Goal: Information Seeking & Learning: Find specific fact

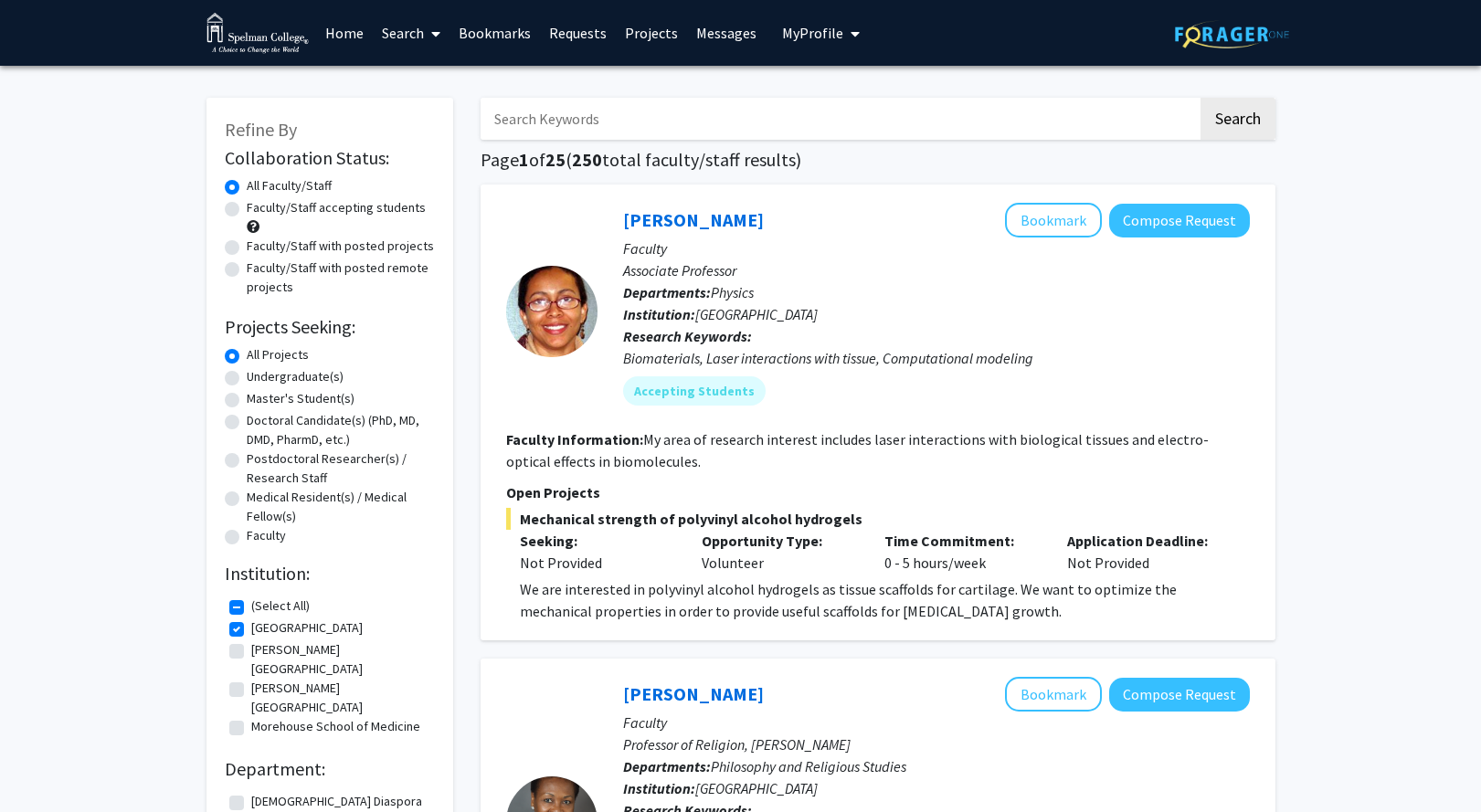
click at [1048, 116] on input "Search Keywords" at bounding box center [839, 119] width 717 height 42
type input "[PERSON_NAME]"
click at [1200, 98] on button "Search" at bounding box center [1237, 119] width 75 height 42
checkbox input "false"
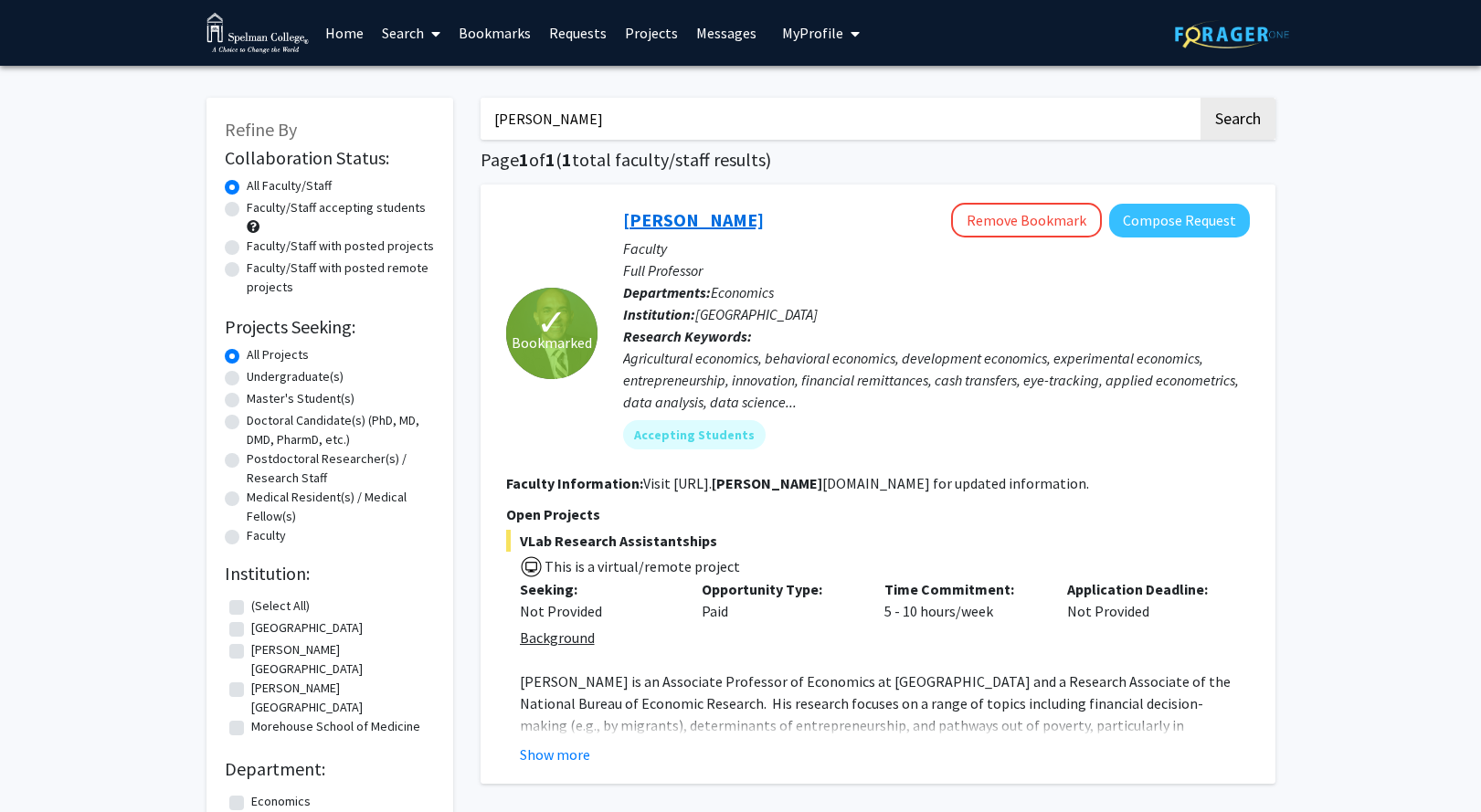
click at [706, 214] on link "[PERSON_NAME]" at bounding box center [693, 219] width 141 height 23
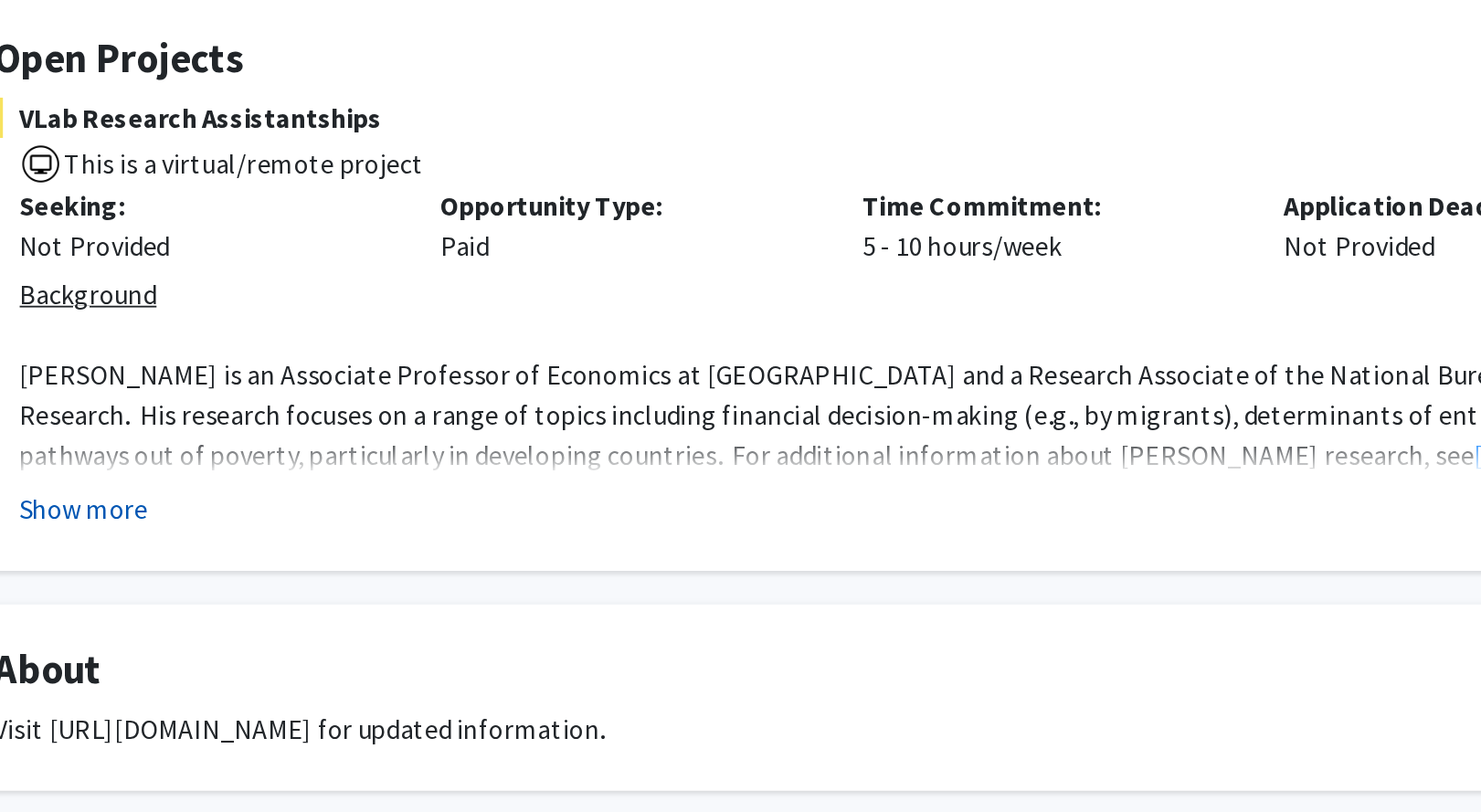
click at [309, 631] on button "Show more" at bounding box center [323, 633] width 70 height 22
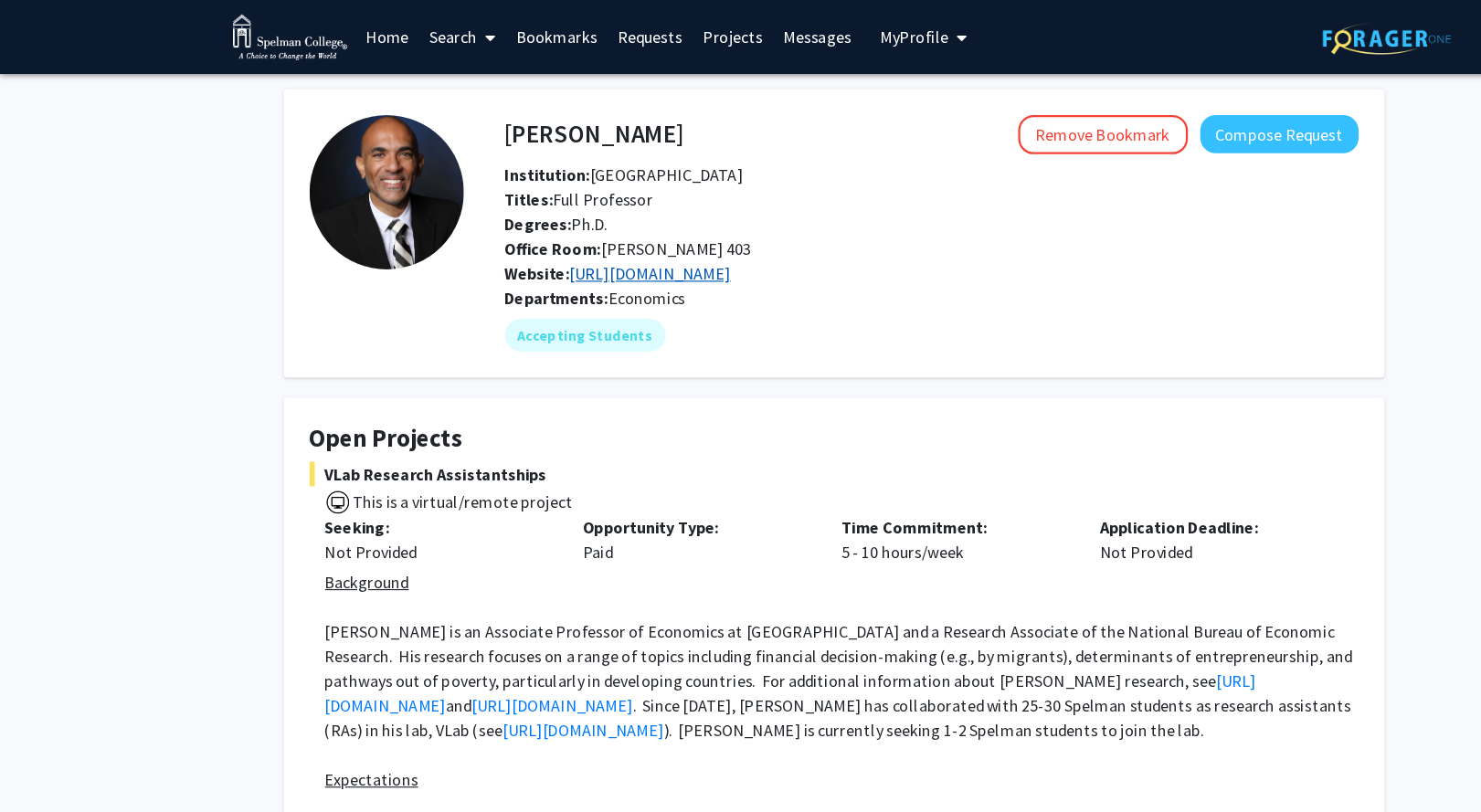
click at [600, 240] on link "[URL][DOMAIN_NAME]" at bounding box center [577, 243] width 144 height 18
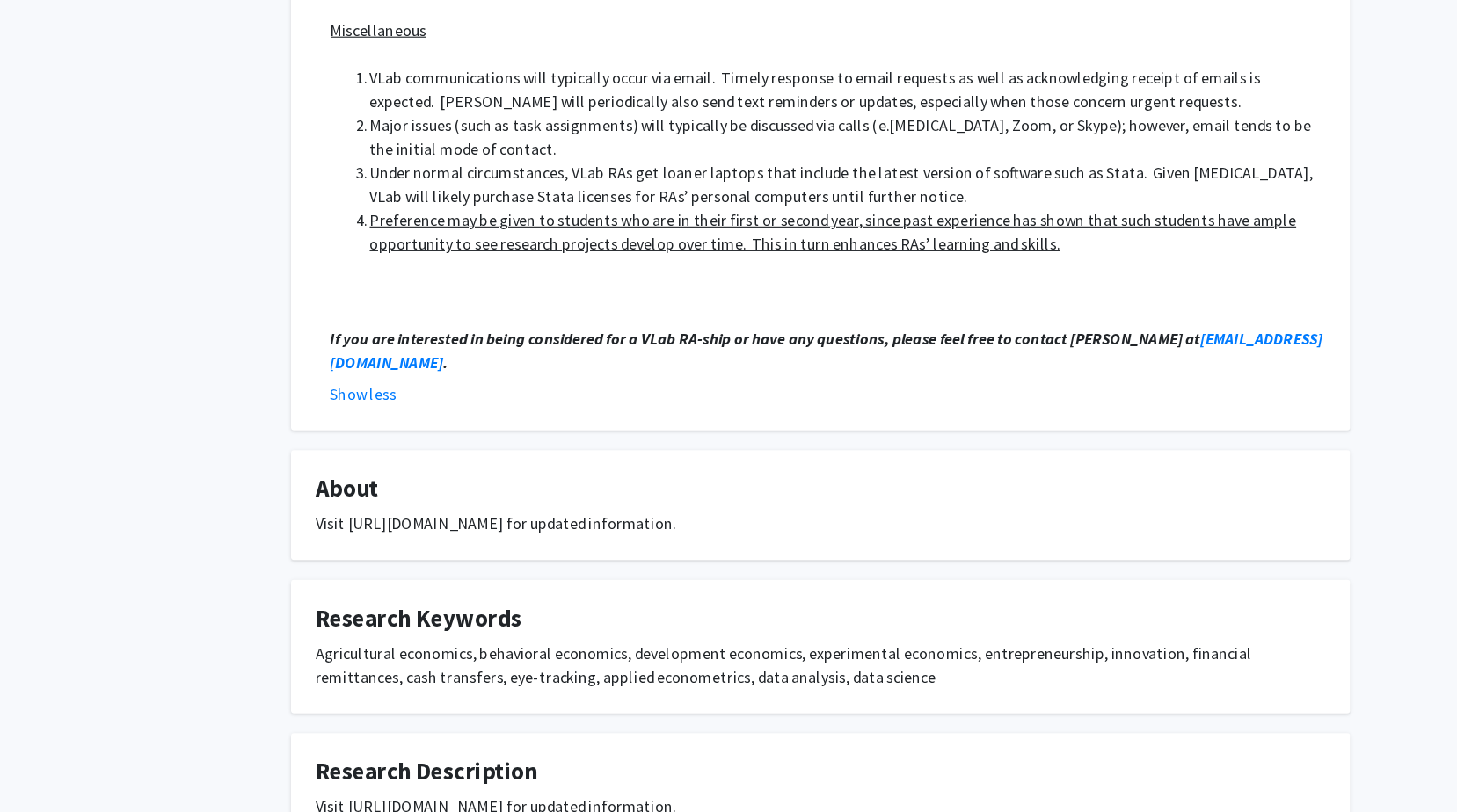
scroll to position [1162, 0]
drag, startPoint x: 574, startPoint y: 650, endPoint x: 752, endPoint y: 672, distance: 179.4
click at [752, 672] on fg-card "Research Keywords Agricultural economics, behavioral economics, development eco…" at bounding box center [729, 664] width 941 height 119
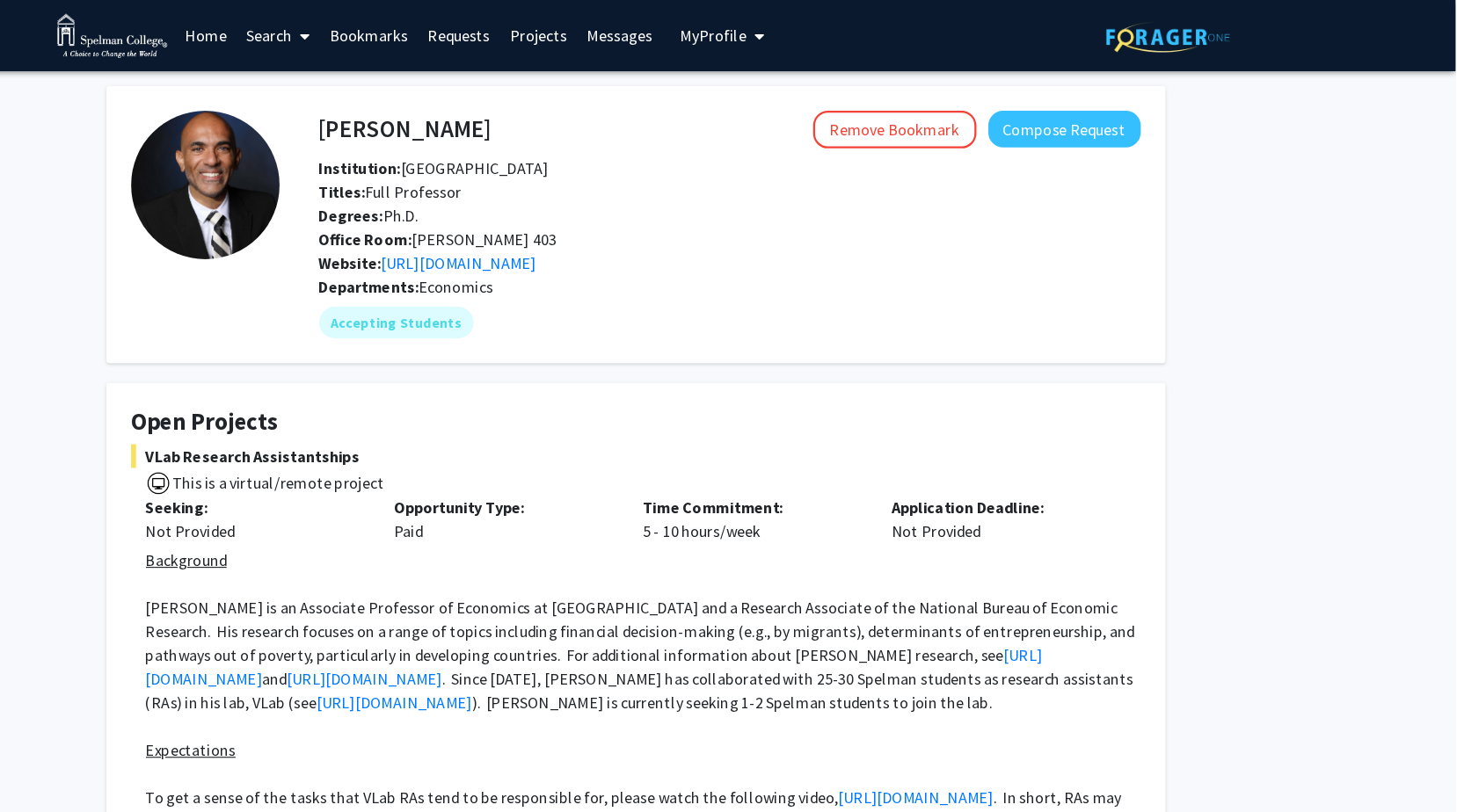
scroll to position [0, 0]
